Goal: Task Accomplishment & Management: Manage account settings

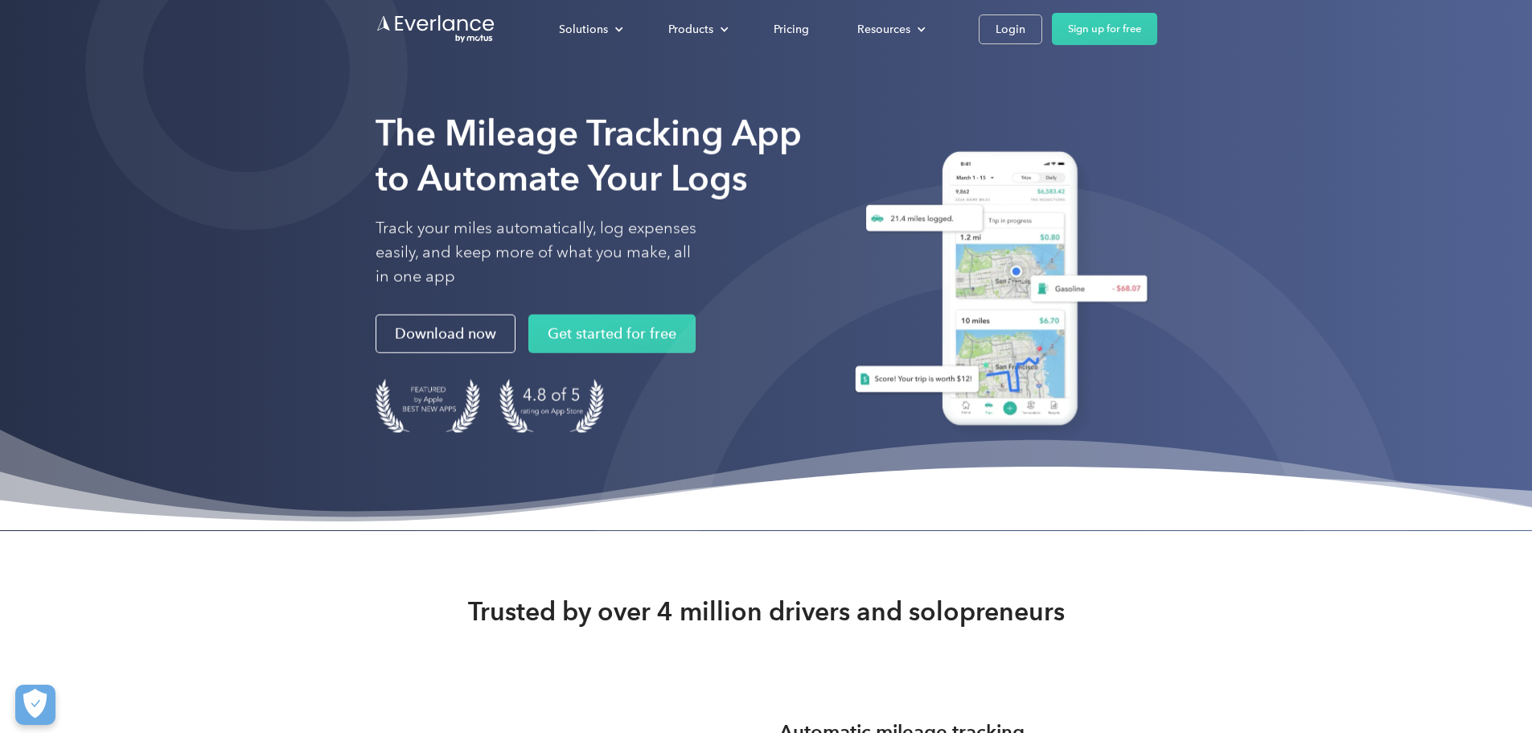
click at [1025, 33] on div "Login" at bounding box center [1011, 29] width 30 height 20
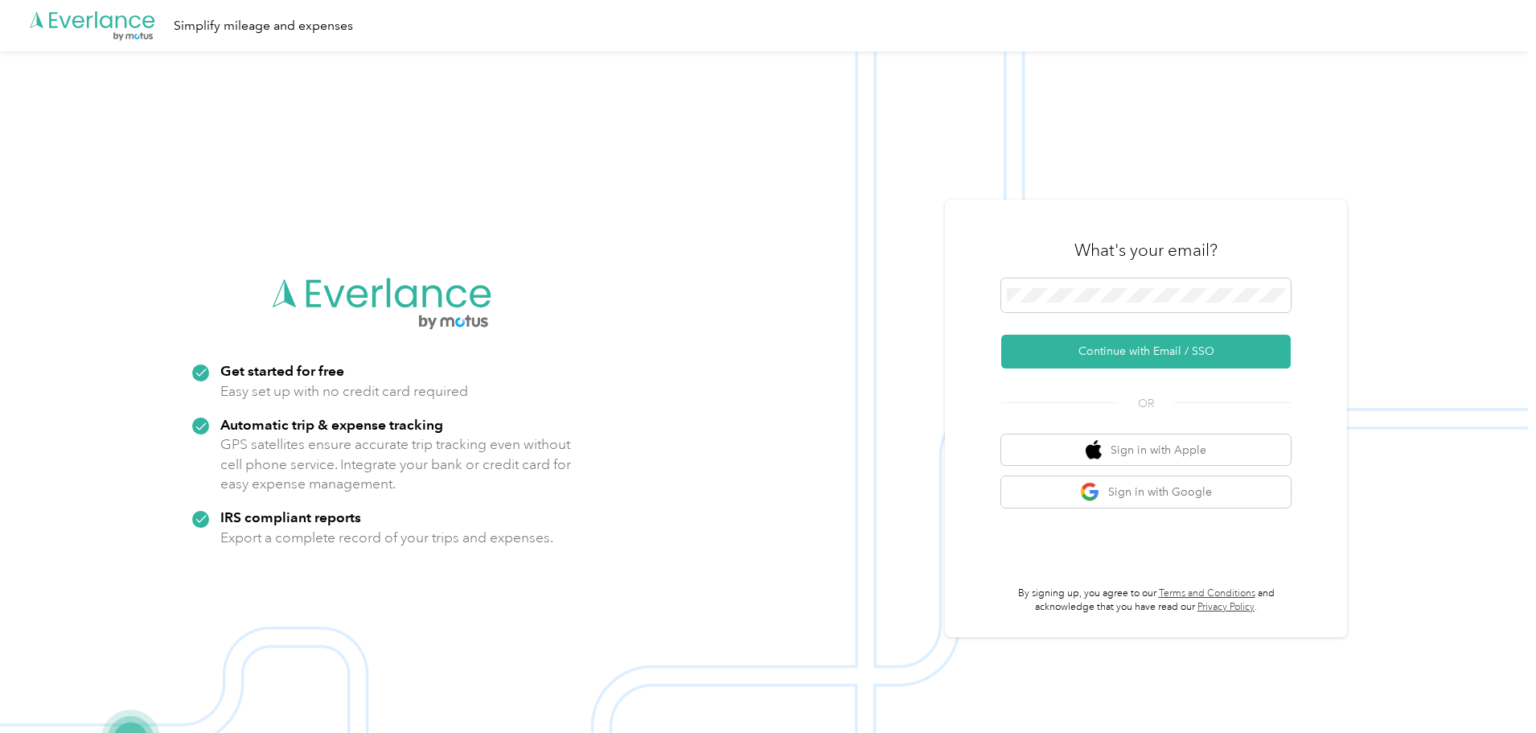
click at [1150, 360] on button "Continue with Email / SSO" at bounding box center [1145, 352] width 289 height 34
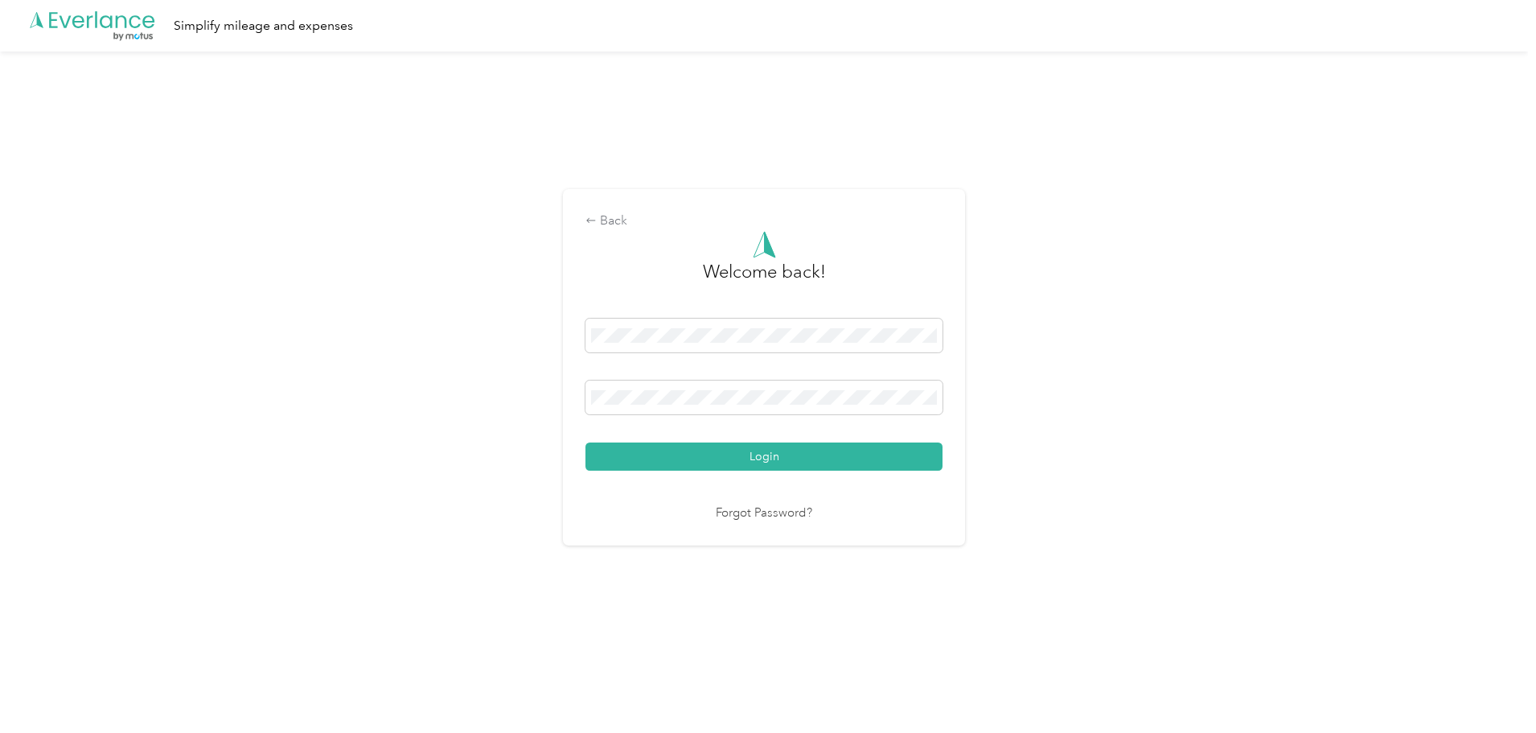
click at [769, 457] on button "Login" at bounding box center [763, 456] width 357 height 28
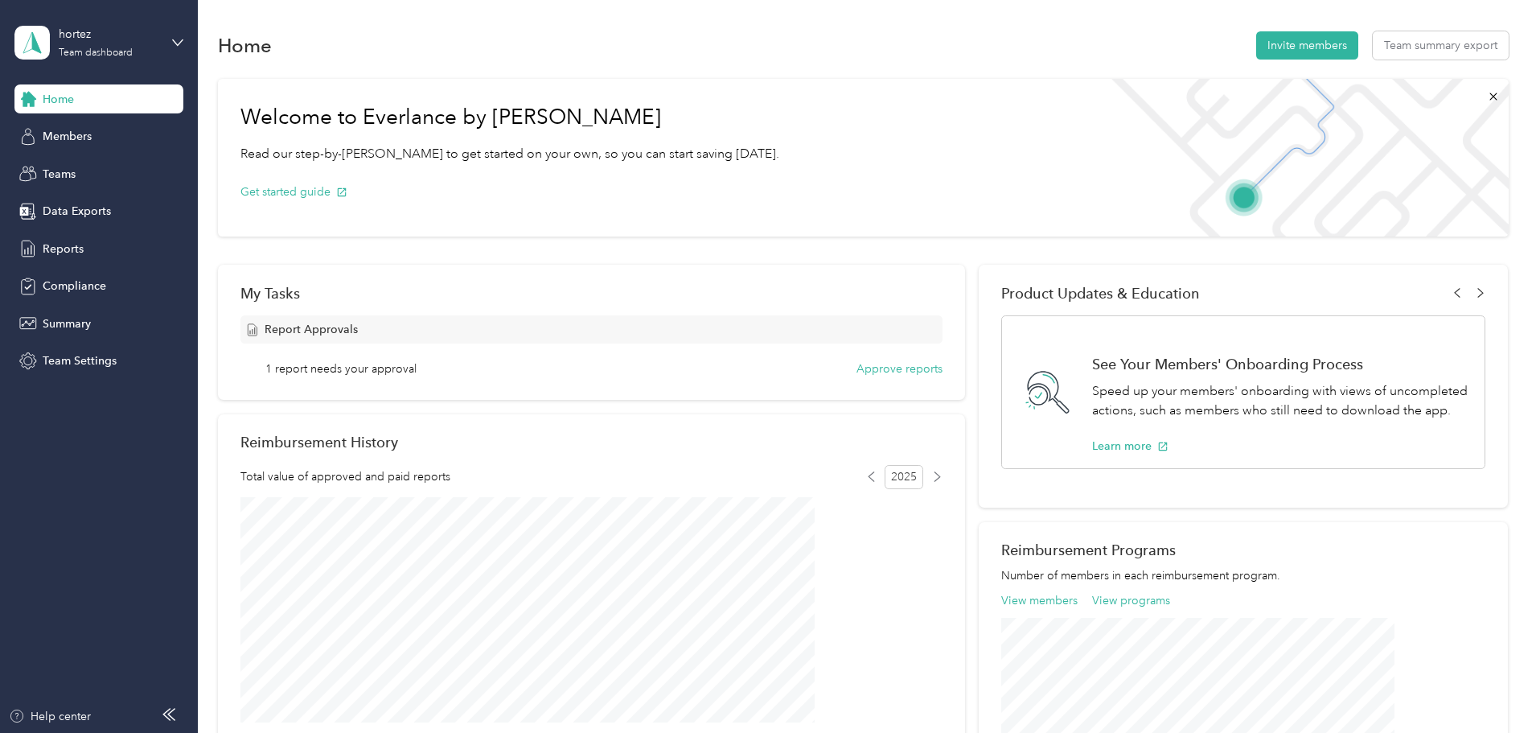
click at [37, 244] on icon at bounding box center [28, 249] width 18 height 18
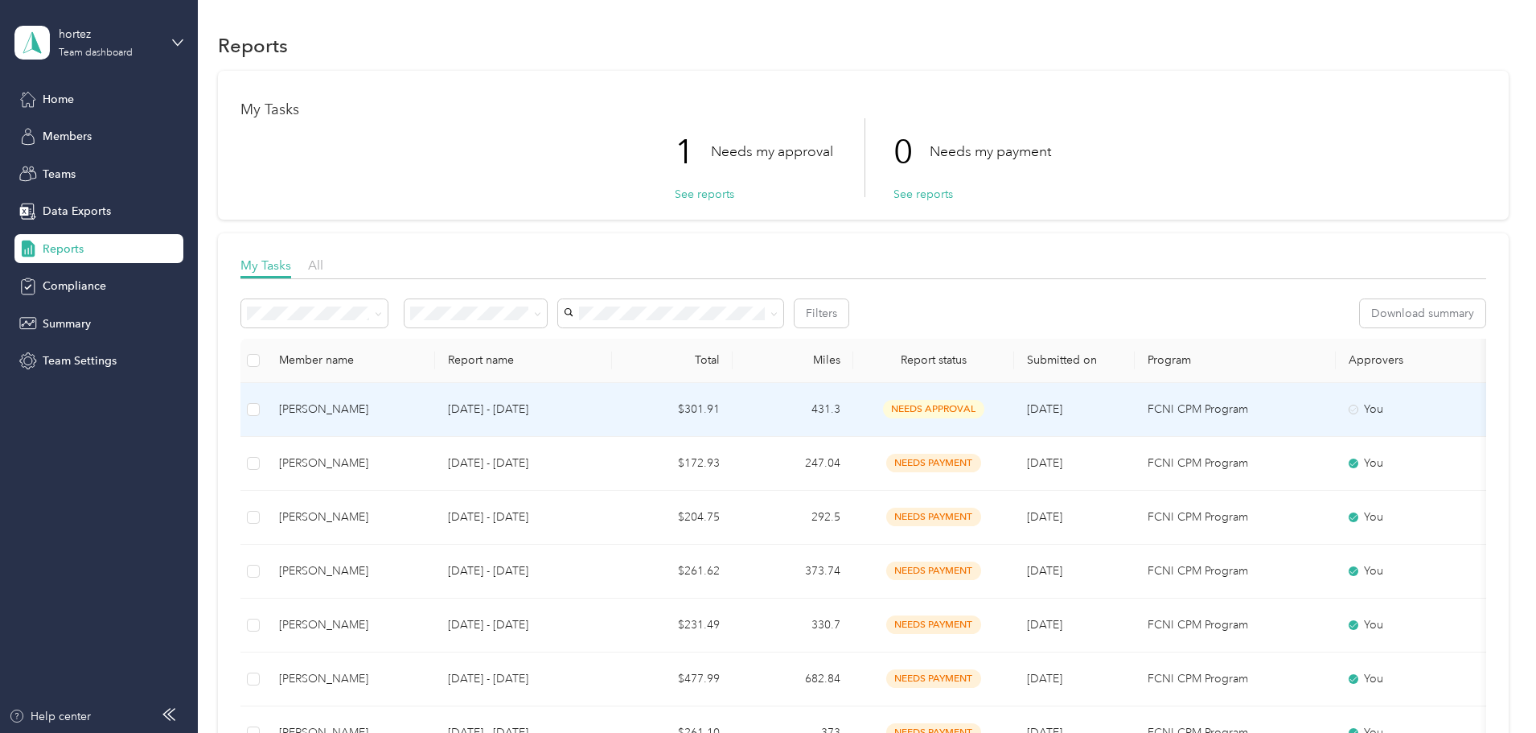
click at [422, 412] on div "Zenovia Cooks" at bounding box center [350, 409] width 143 height 18
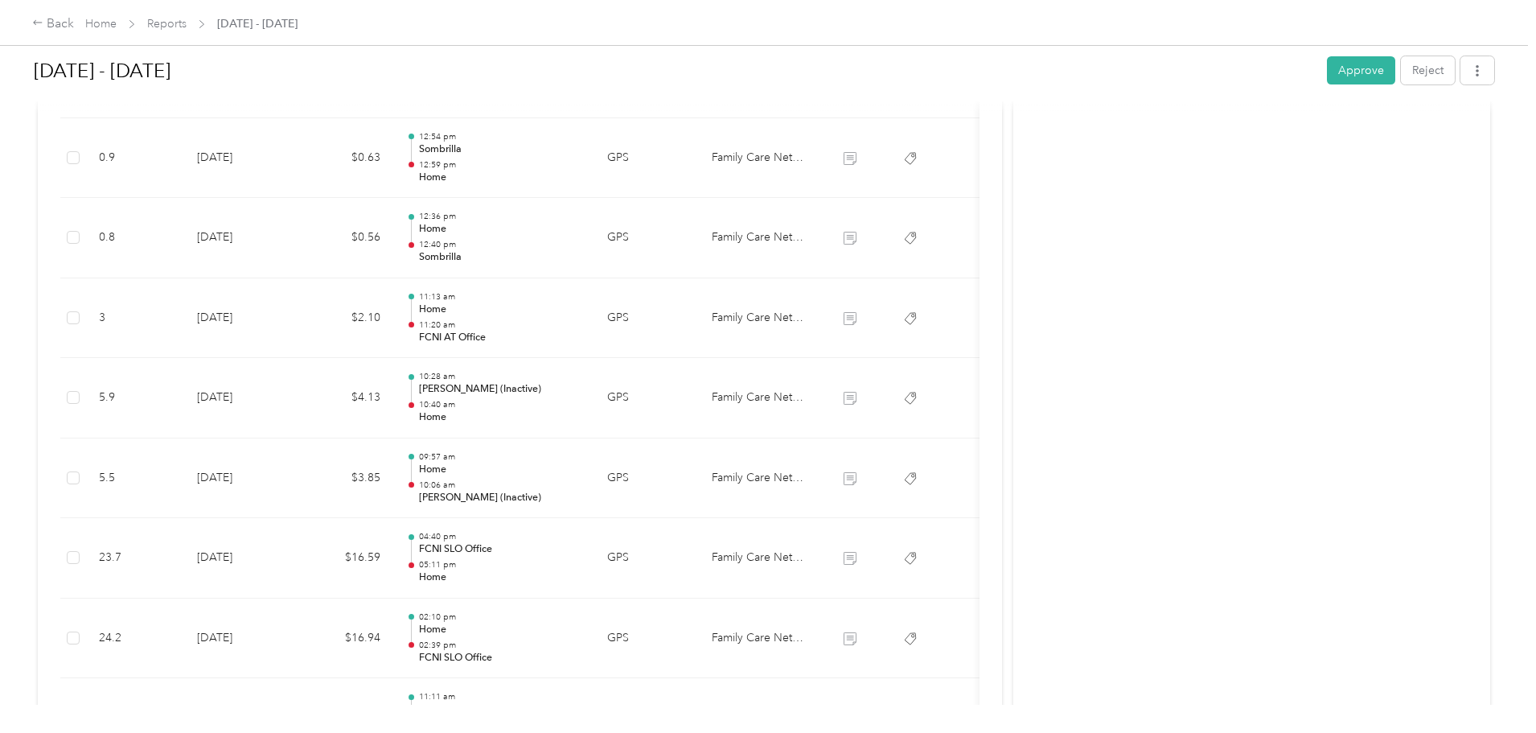
scroll to position [557, 0]
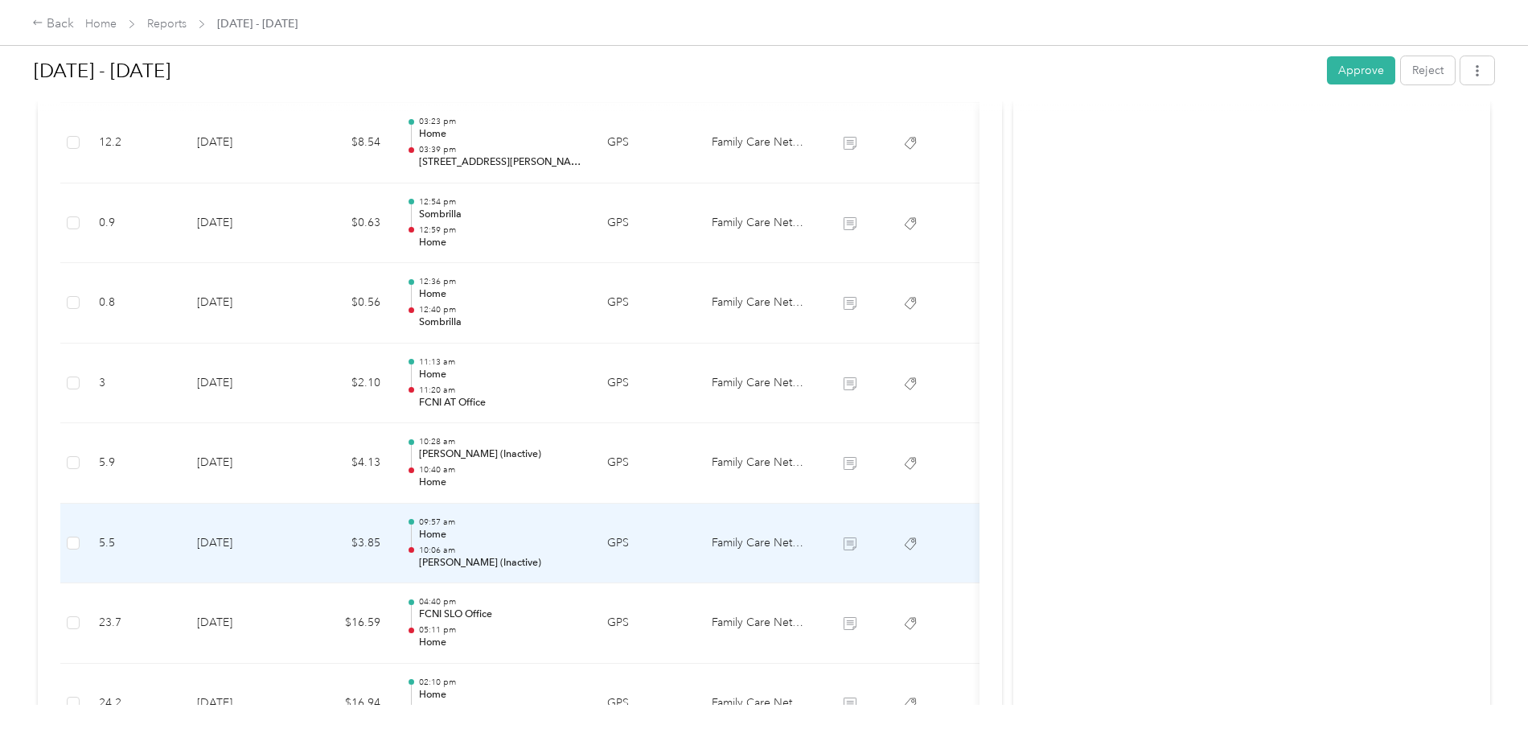
click at [581, 538] on p "Home" at bounding box center [500, 535] width 162 height 14
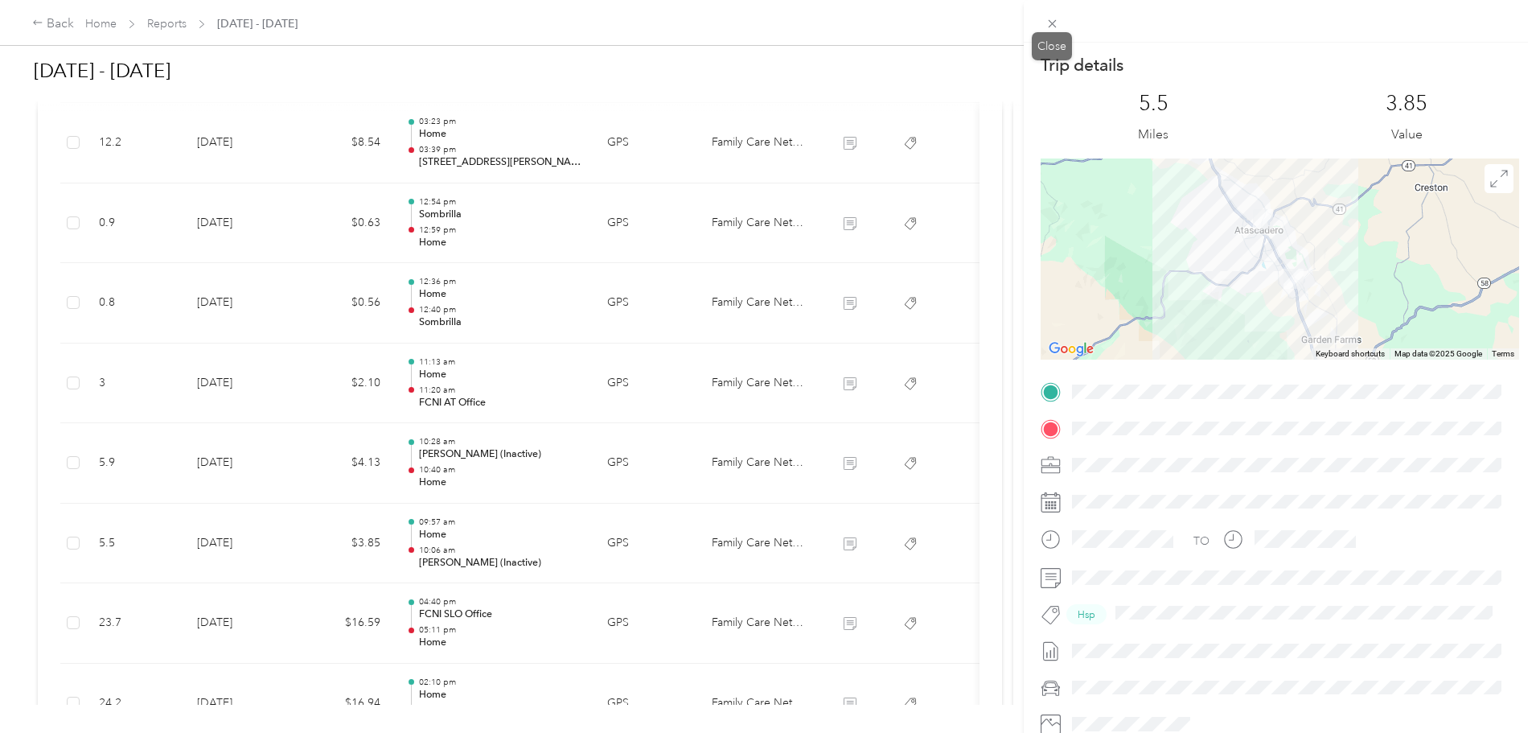
click at [1056, 23] on icon at bounding box center [1052, 24] width 14 height 14
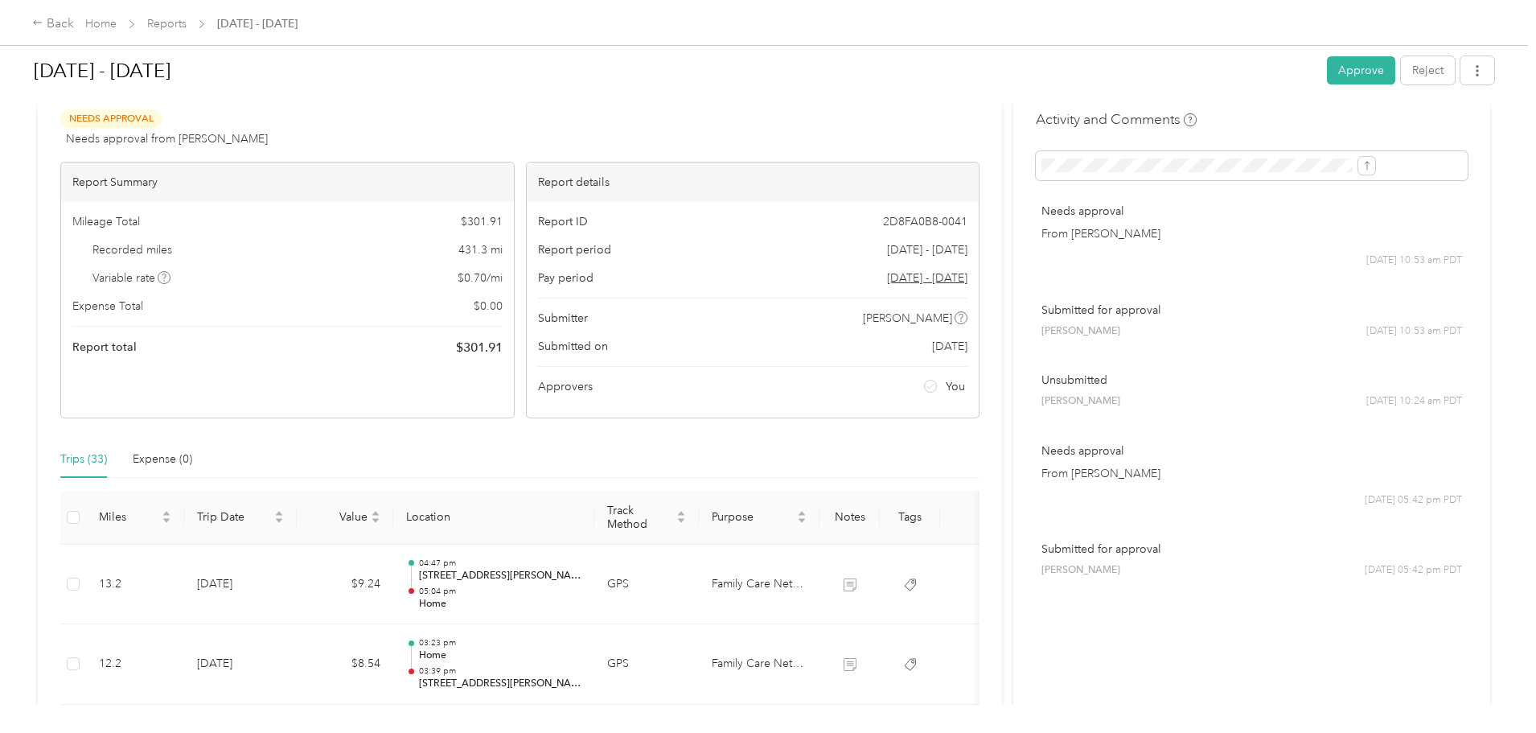
scroll to position [0, 0]
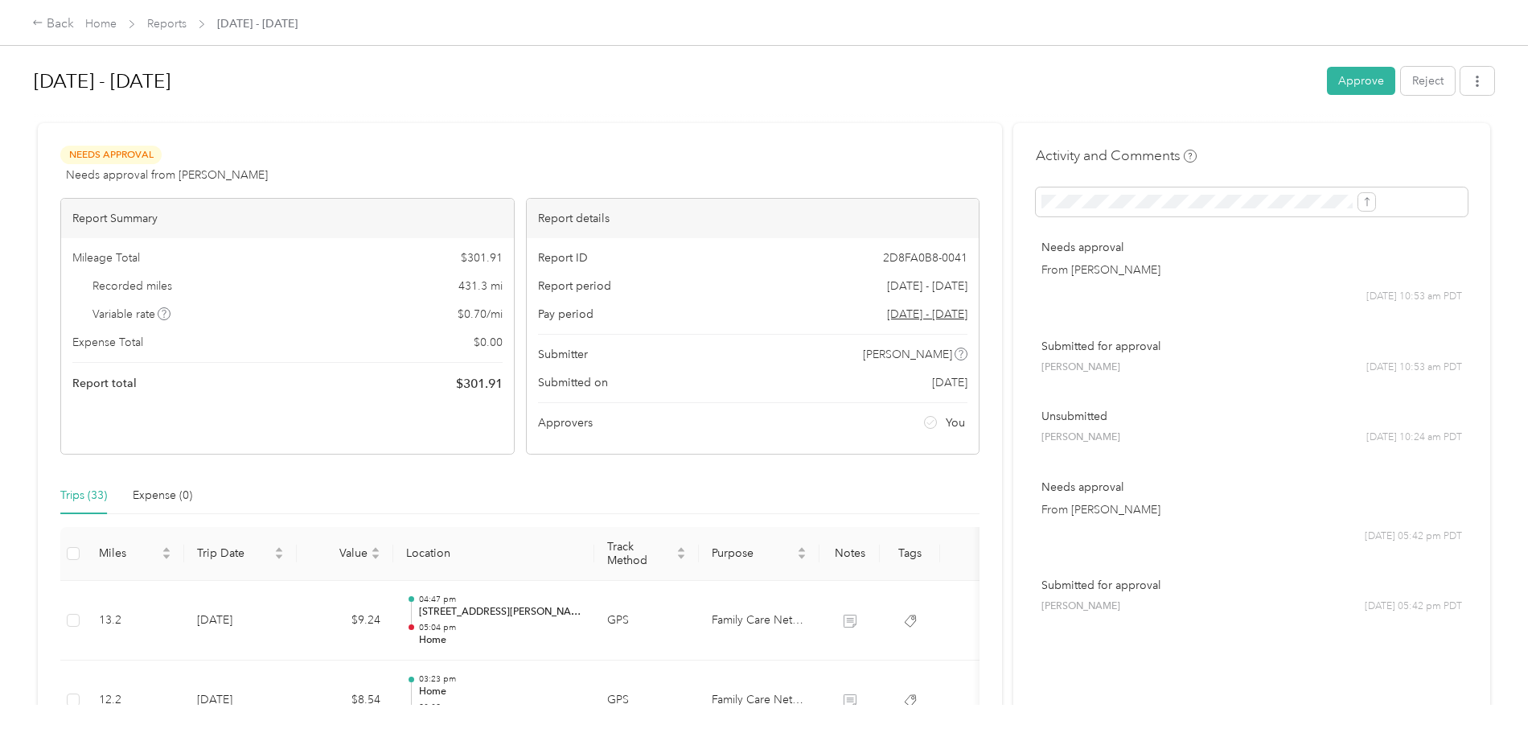
click at [1327, 90] on button "Approve" at bounding box center [1361, 81] width 68 height 28
